Goal: Check status: Check status

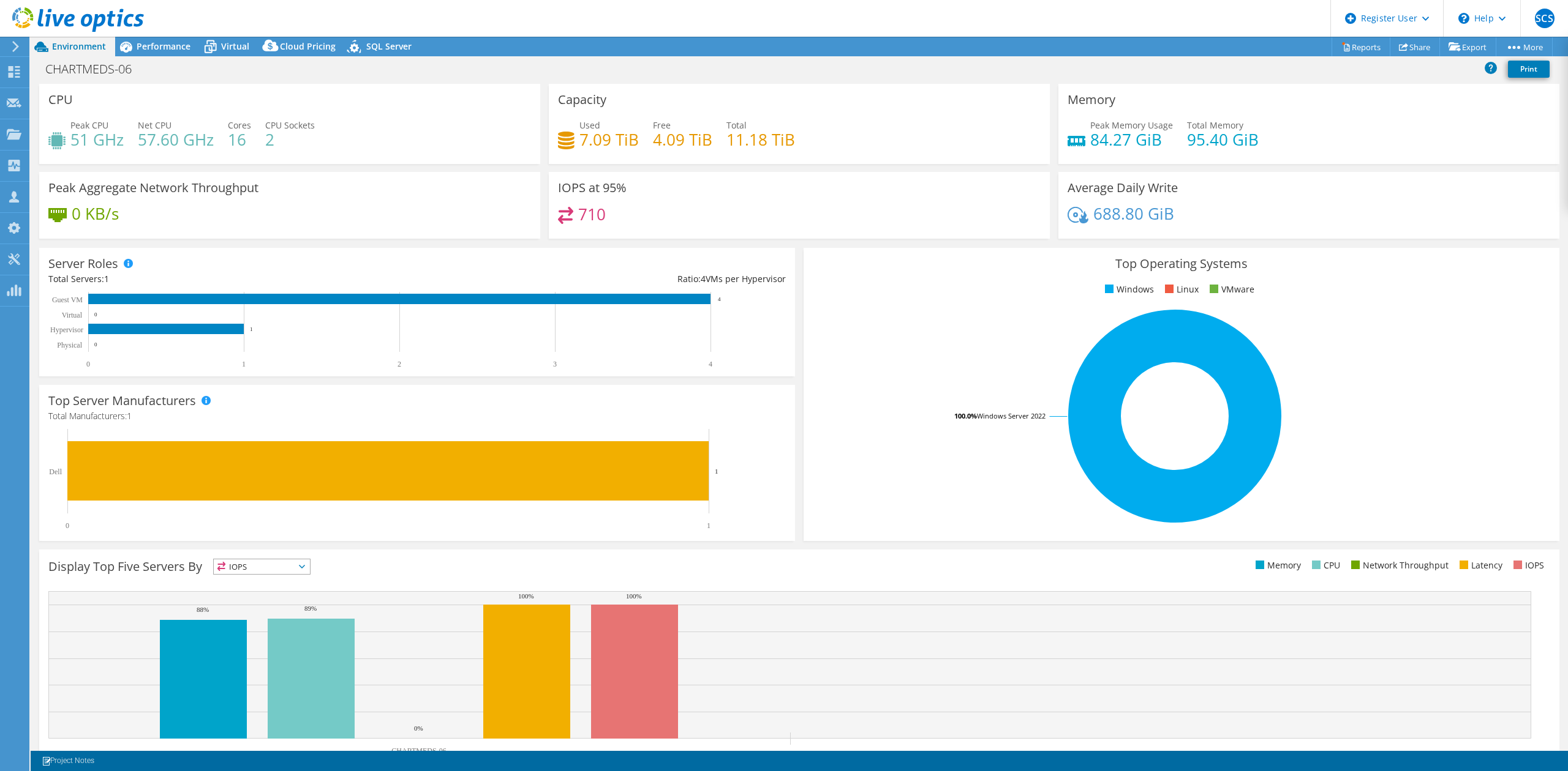
select select "USD"
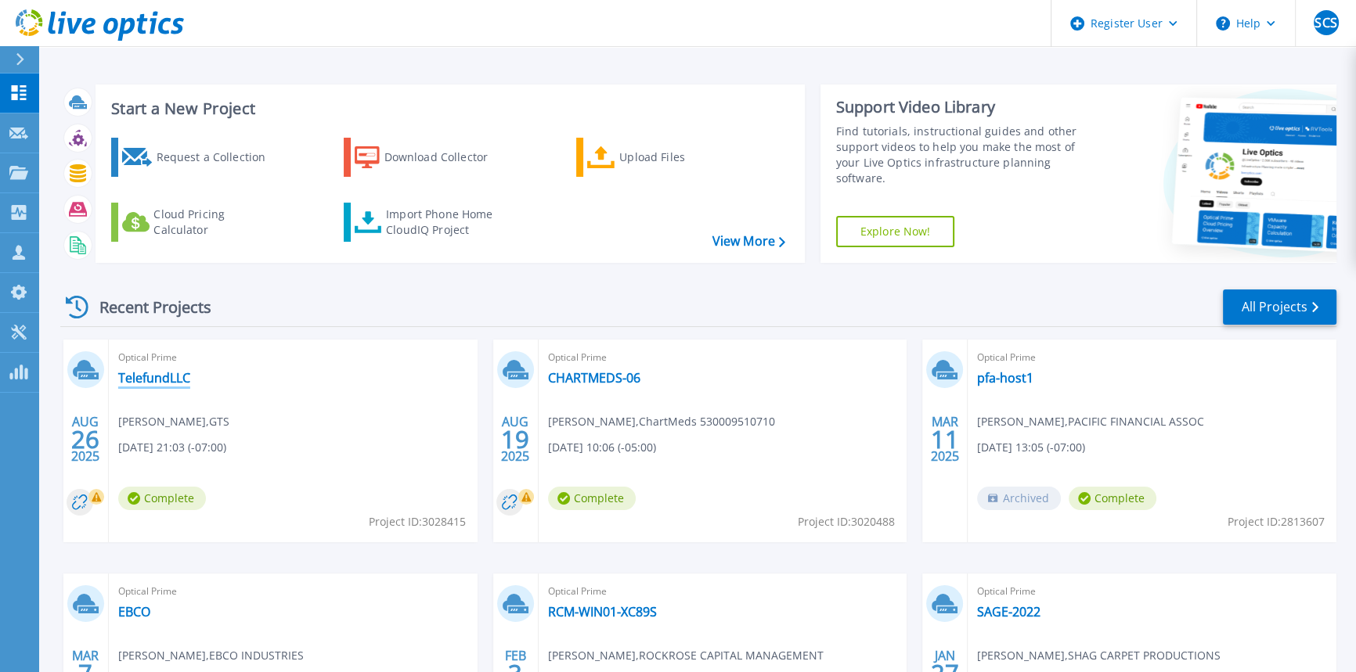
click at [179, 386] on link "TelefundLLC" at bounding box center [154, 378] width 72 height 16
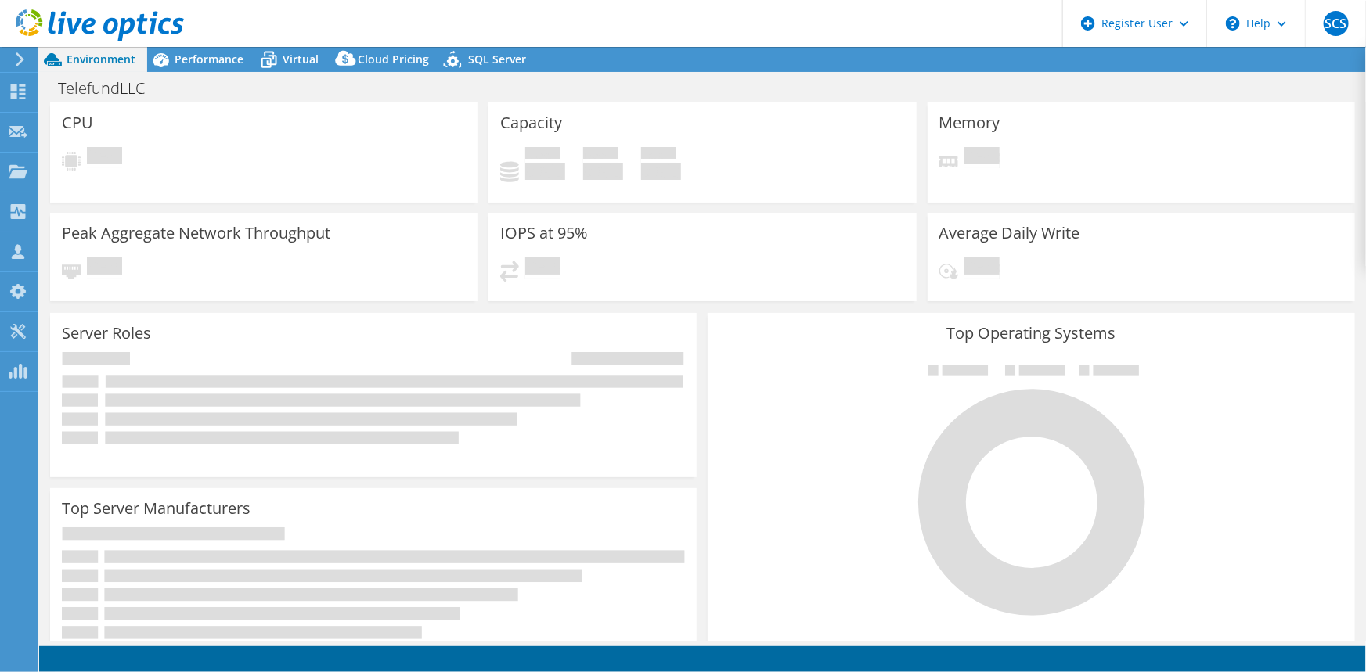
select select "USD"
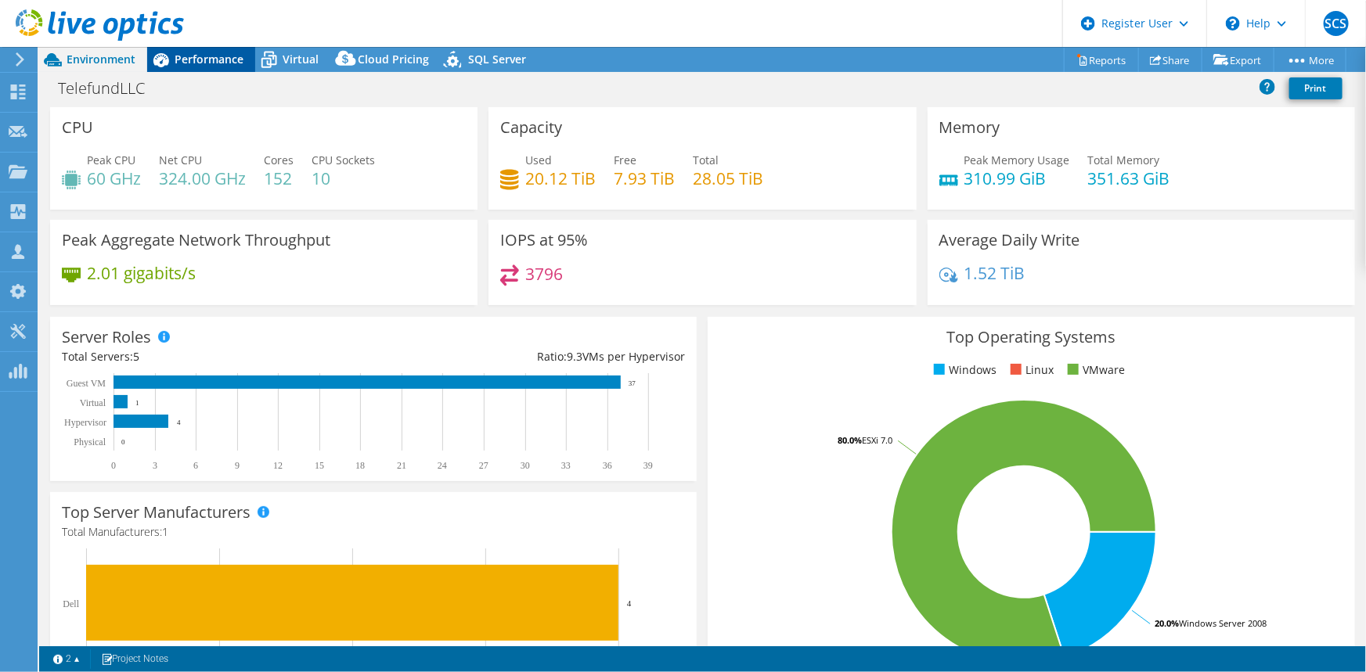
drag, startPoint x: 184, startPoint y: 49, endPoint x: 184, endPoint y: 58, distance: 9.4
click at [184, 49] on div "Performance" at bounding box center [201, 59] width 108 height 25
